Goal: Ask a question

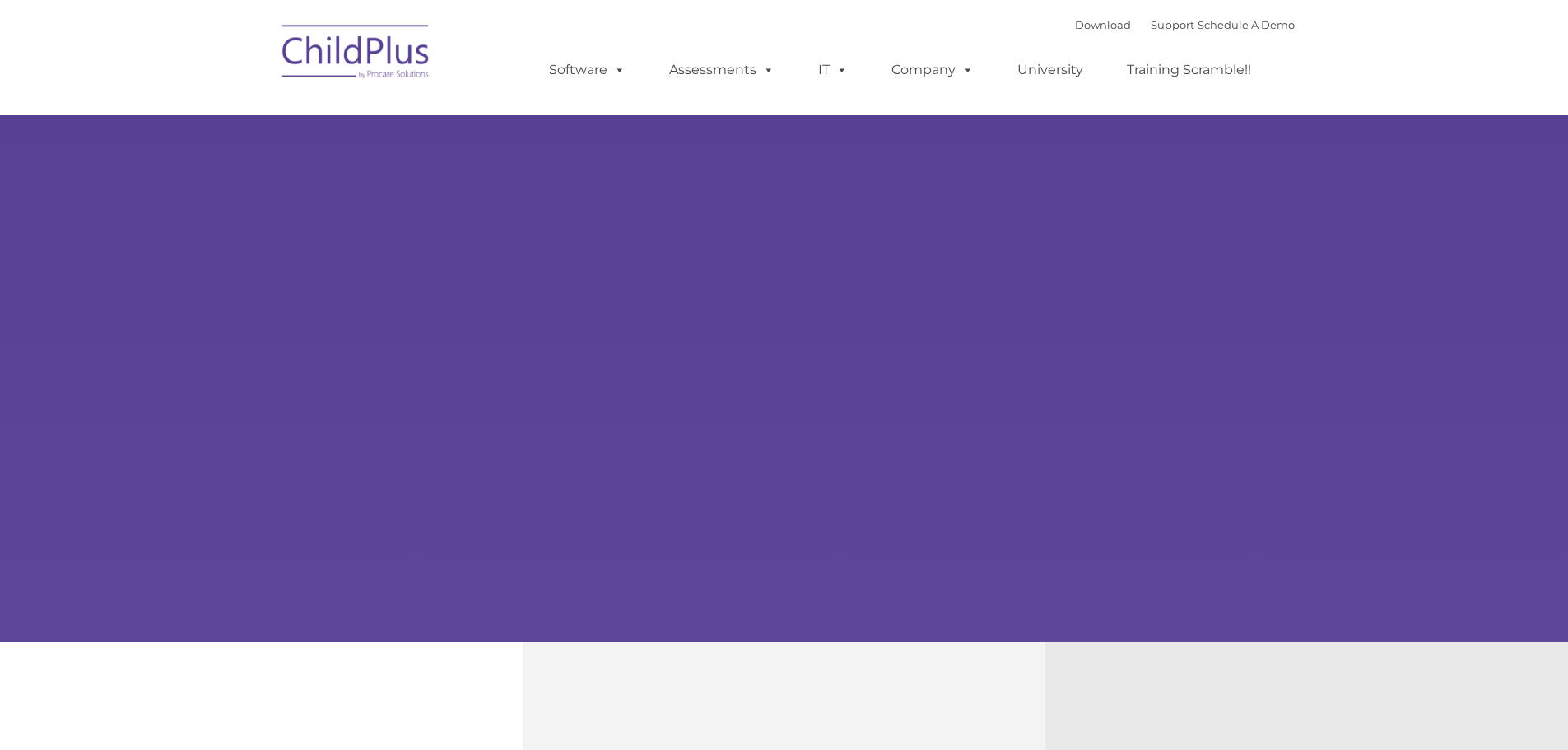
select select "MEDIUM"
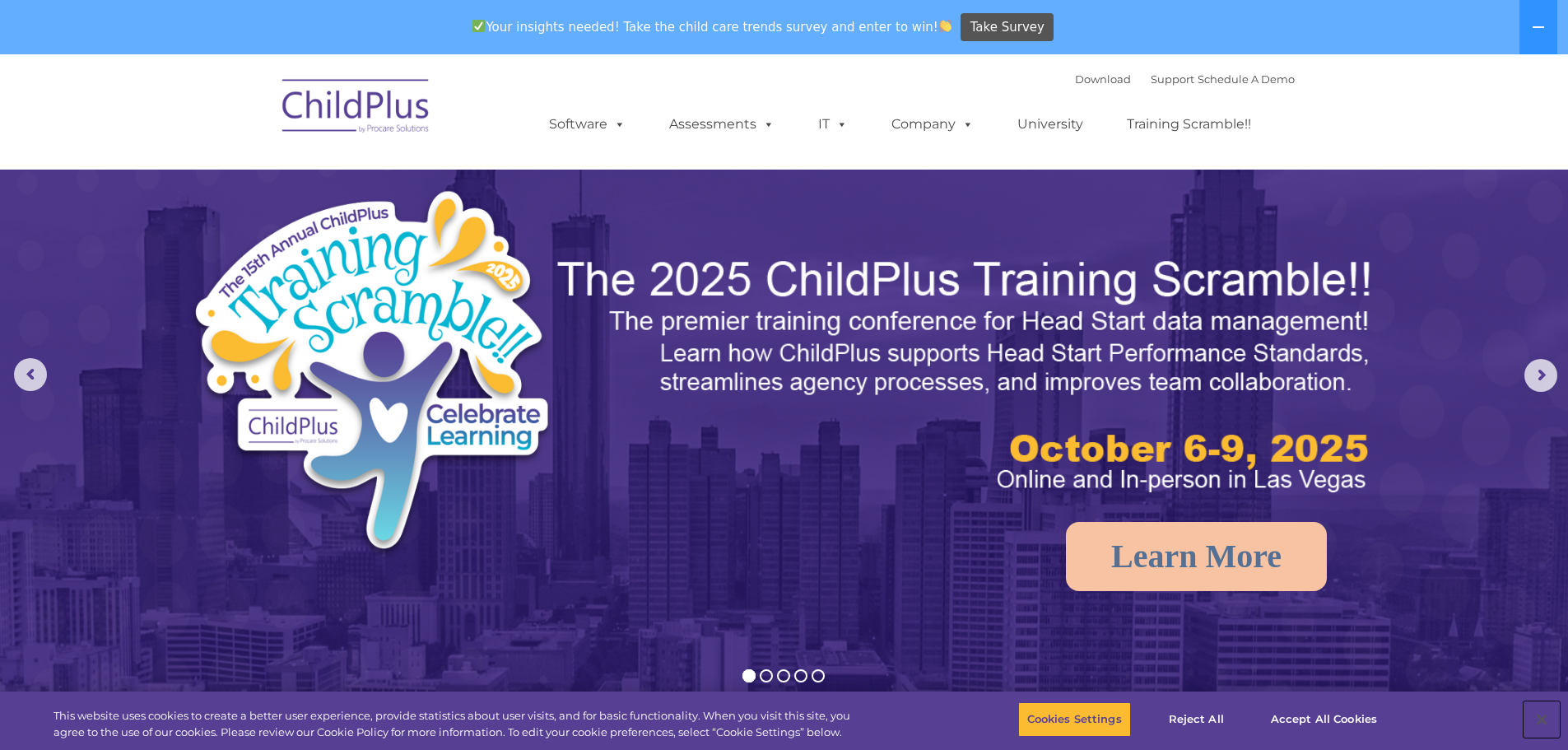
click at [1533, 716] on button "Close" at bounding box center [1542, 719] width 36 height 36
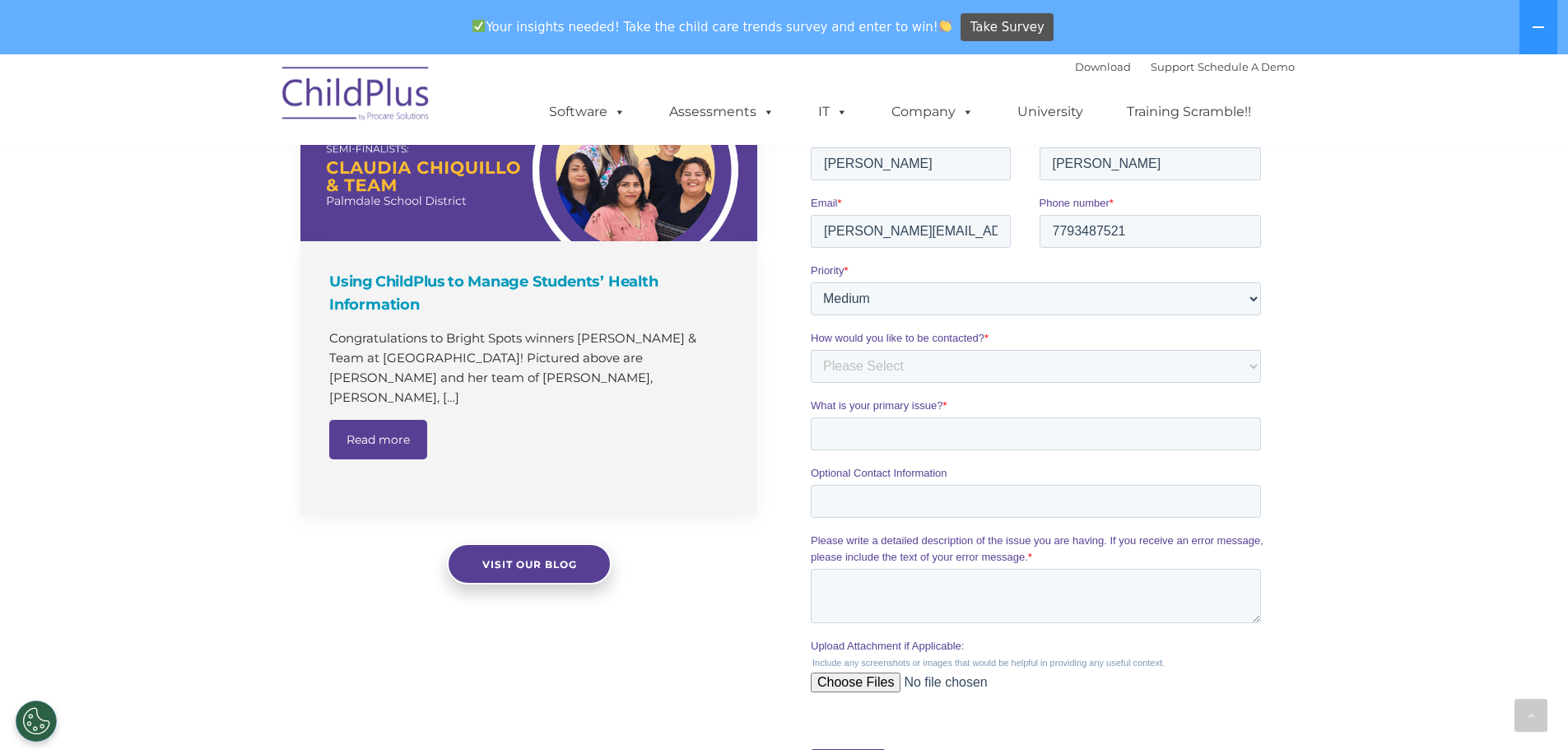
scroll to position [941, 0]
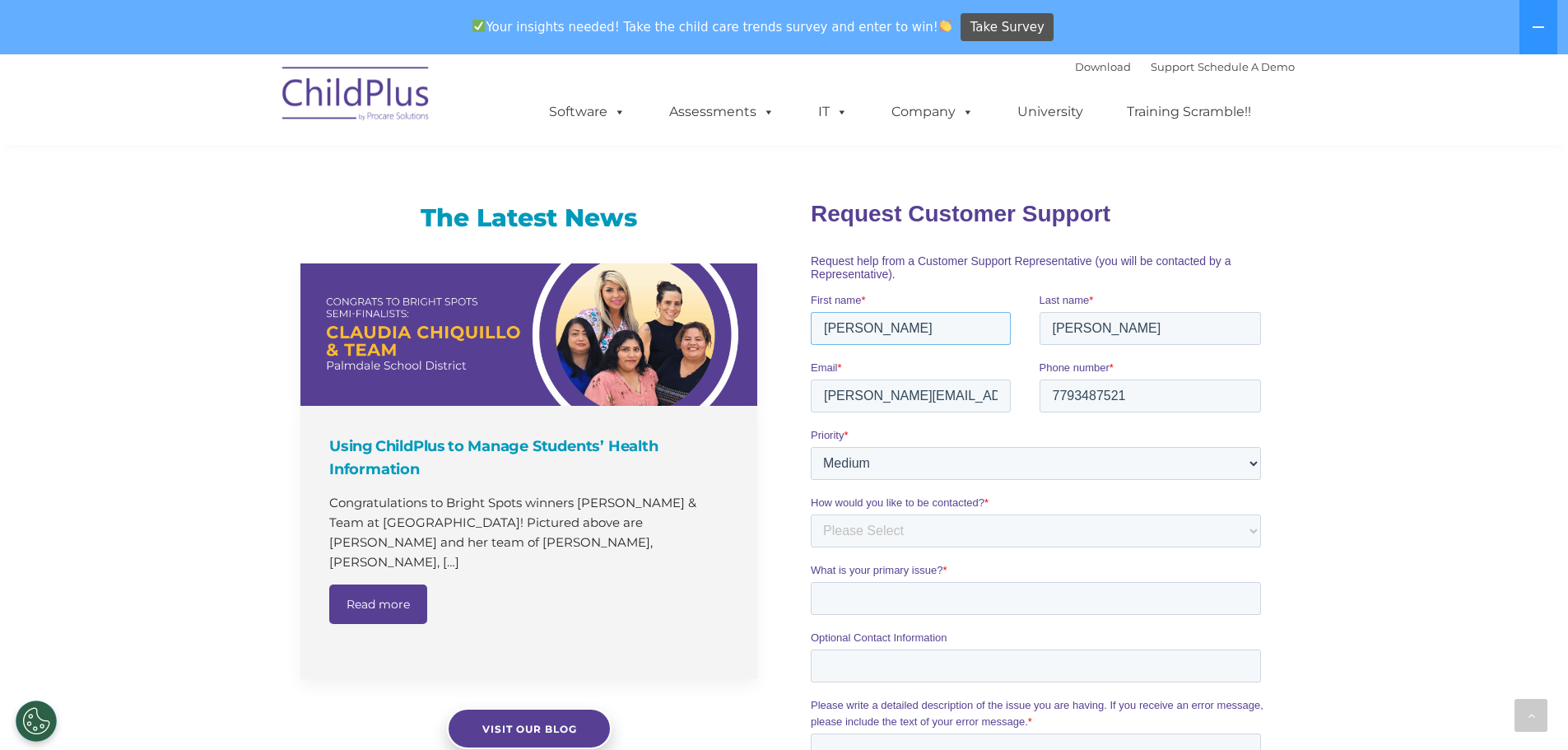
drag, startPoint x: 943, startPoint y: 336, endPoint x: 794, endPoint y: 325, distance: 149.4
click at [811, 325] on html "Request Customer Support Request help from a Customer Support Representative (y…" at bounding box center [1039, 578] width 457 height 788
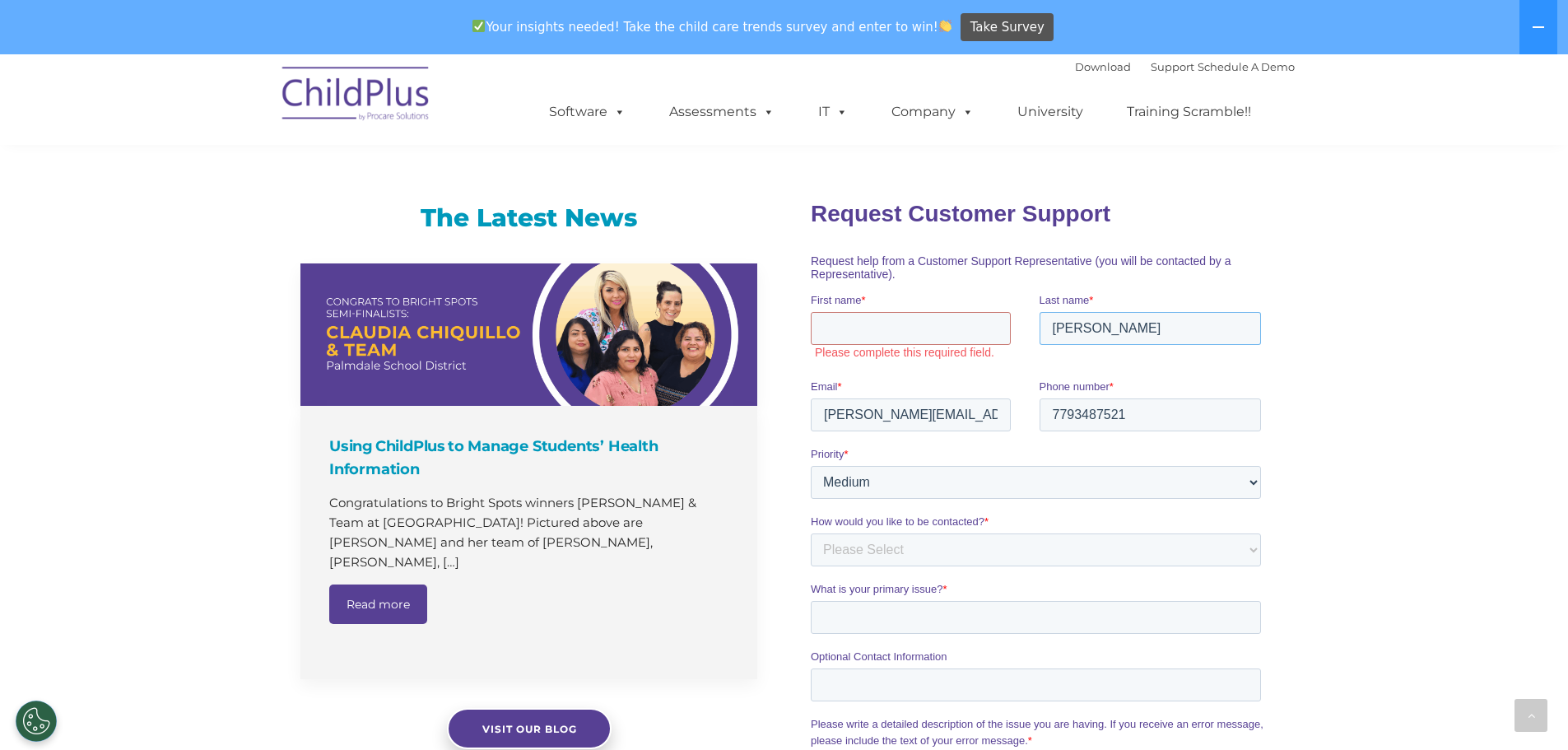
drag, startPoint x: 1111, startPoint y: 321, endPoint x: 1028, endPoint y: 321, distance: 83.0
click at [1028, 321] on fieldset "First name * Please complete this required field. Last name * [PERSON_NAME]" at bounding box center [1039, 334] width 457 height 87
drag, startPoint x: 857, startPoint y: 404, endPoint x: 812, endPoint y: 404, distance: 45.0
click at [812, 404] on input "[PERSON_NAME][EMAIL_ADDRESS][PERSON_NAME][DOMAIN_NAME]" at bounding box center [911, 414] width 200 height 33
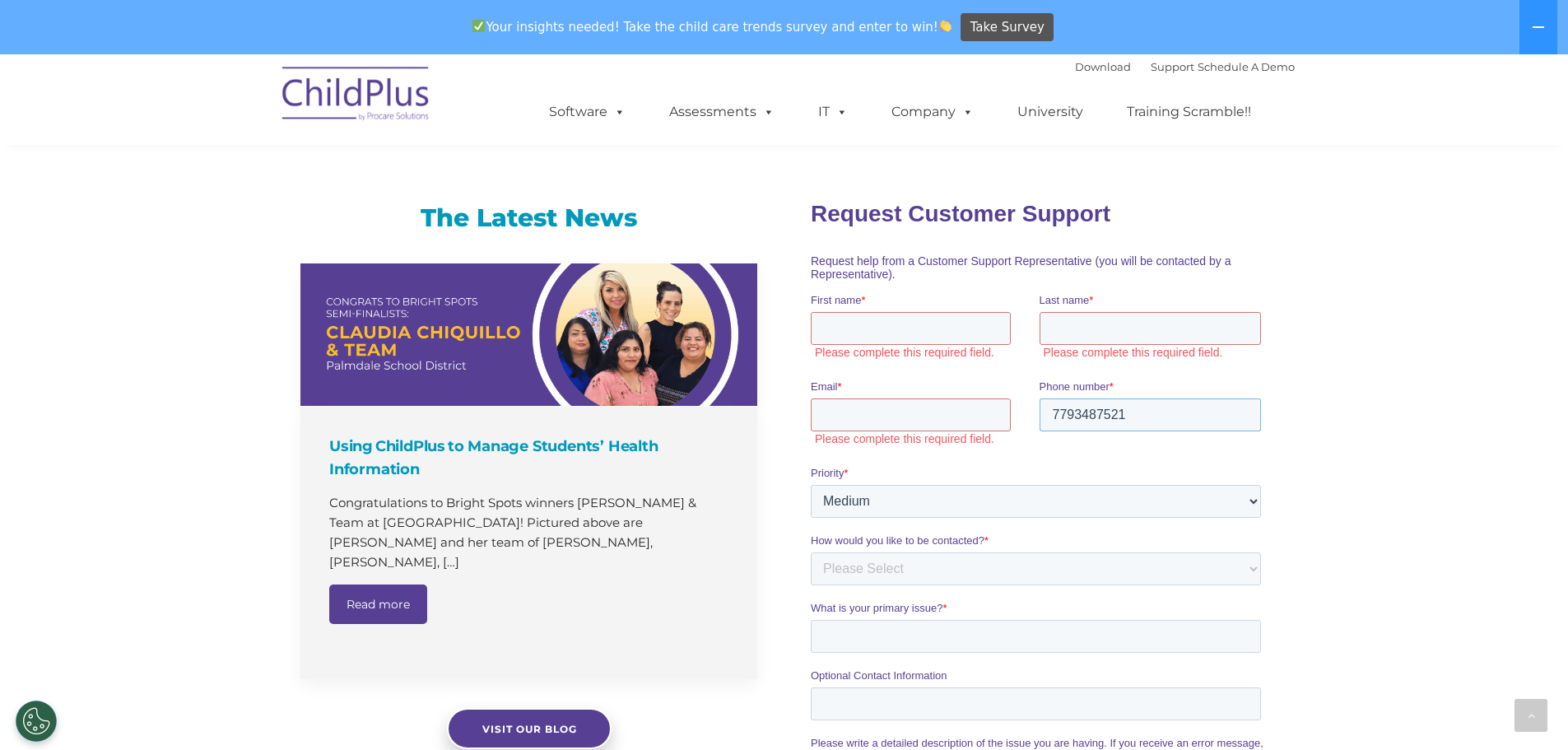
drag, startPoint x: 1194, startPoint y: 419, endPoint x: 948, endPoint y: 398, distance: 246.9
click at [948, 398] on fieldset "Email * Please complete this required field. Phone number * [PHONE_NUMBER]" at bounding box center [1039, 420] width 457 height 87
click at [924, 492] on select "Please Select Low Medium High" at bounding box center [1036, 500] width 450 height 33
select select "LOW"
click at [811, 484] on select "Please Select Low Medium High" at bounding box center [1036, 500] width 450 height 33
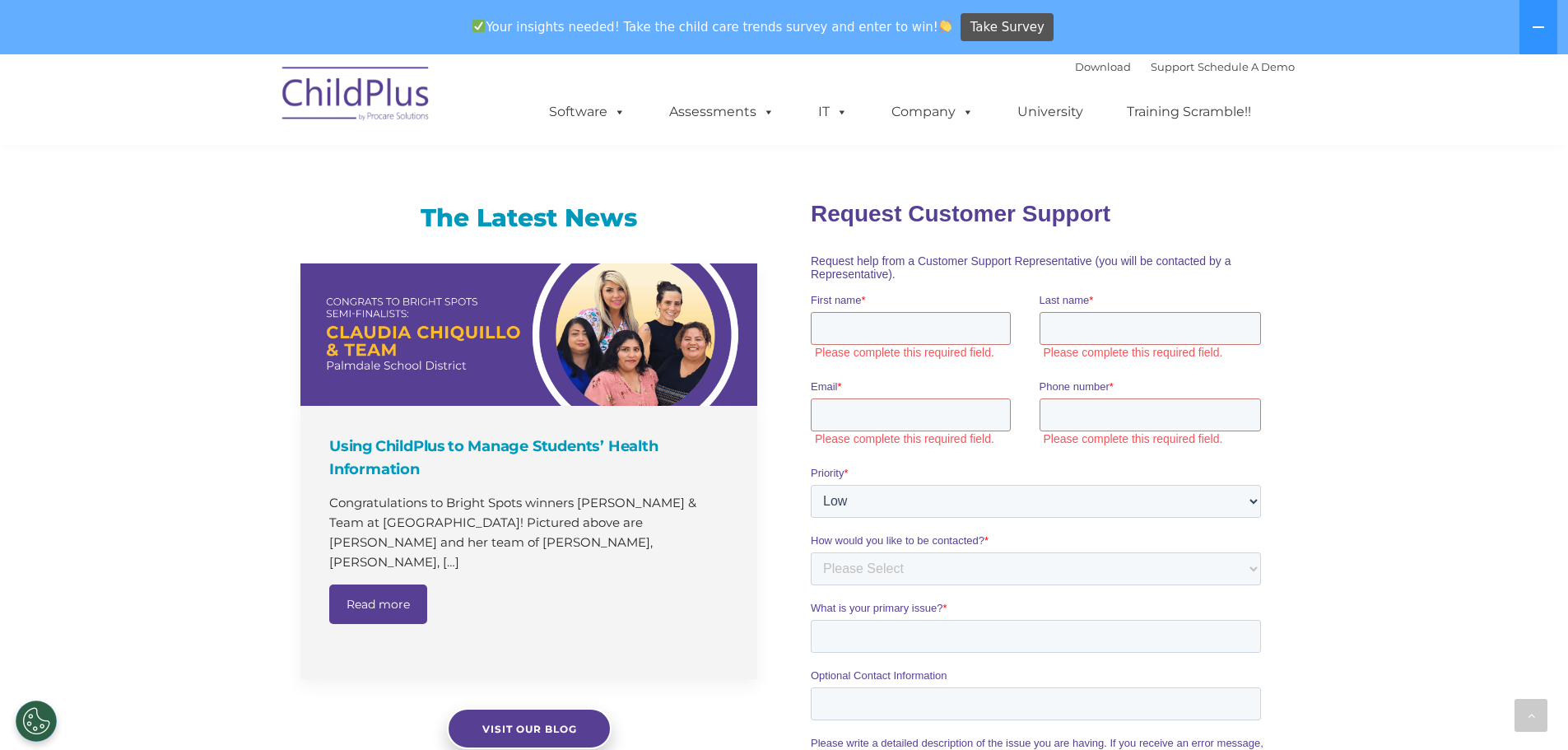
click at [1387, 412] on div "The Latest News Using ChildPlus to Manage Students’ Health Information Congratu…" at bounding box center [784, 603] width 1568 height 875
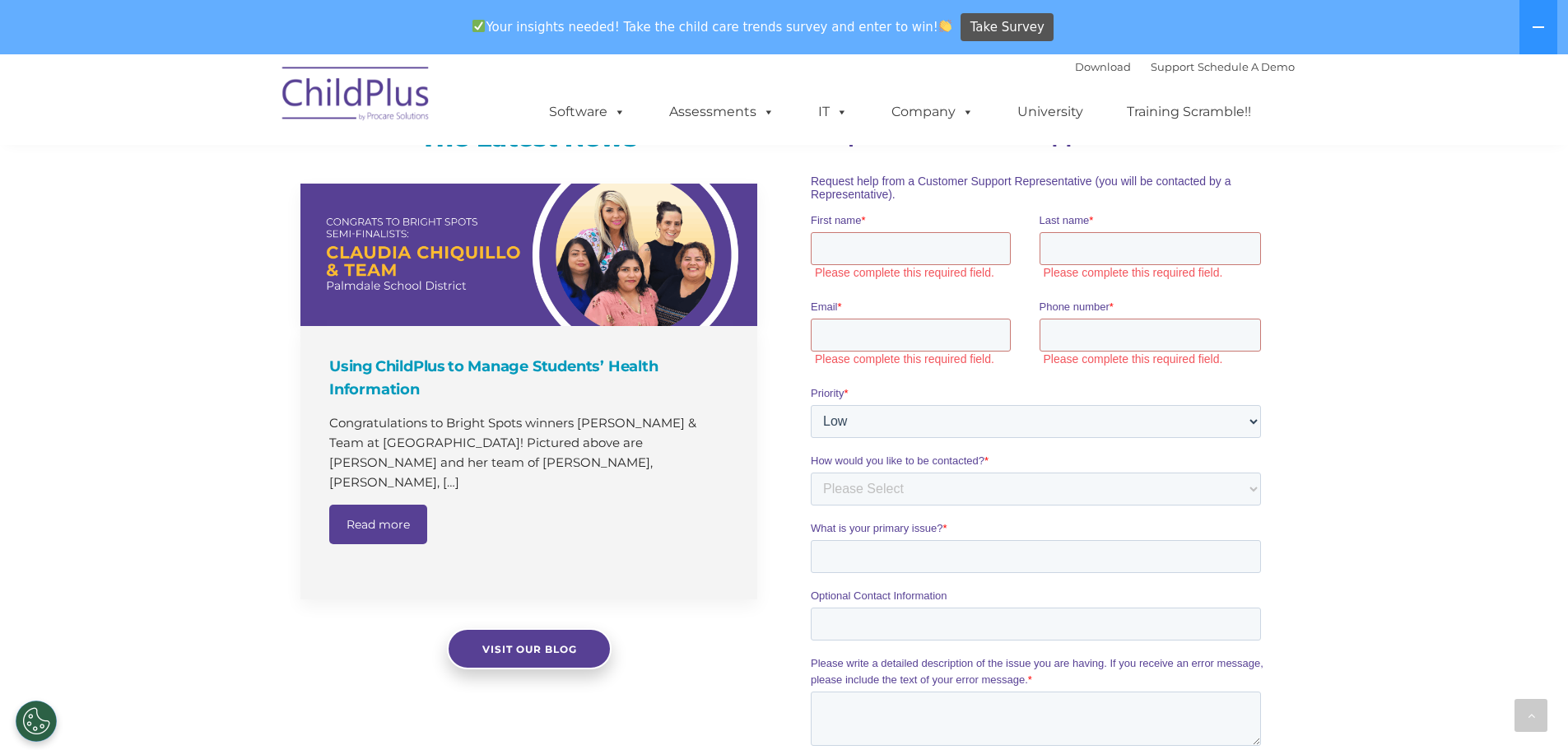
scroll to position [996, 0]
